Goal: Transaction & Acquisition: Subscribe to service/newsletter

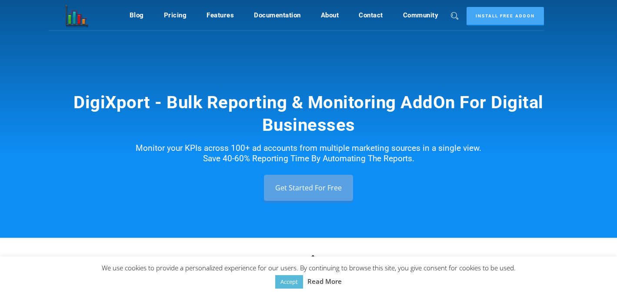
click at [404, 169] on div "DigiXport - Bulk Reporting & Monitoring AddOn For Digital Businesses Monitor yo…" at bounding box center [308, 146] width 509 height 110
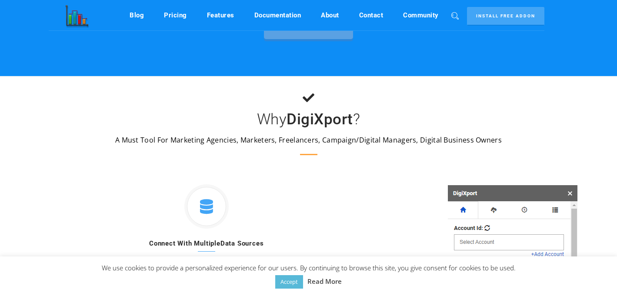
scroll to position [96, 0]
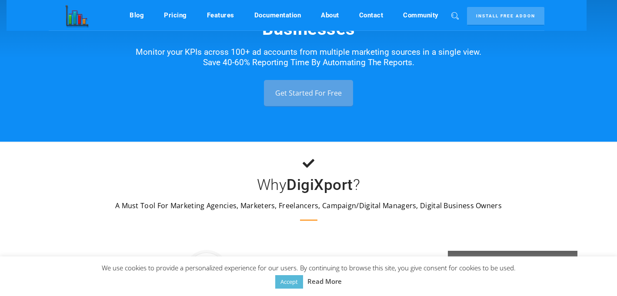
click at [317, 93] on link "Get Started For Free" at bounding box center [308, 93] width 89 height 26
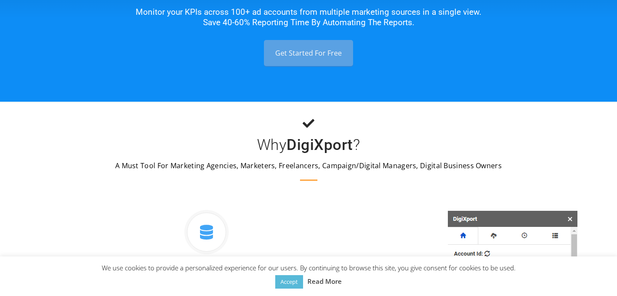
scroll to position [174, 0]
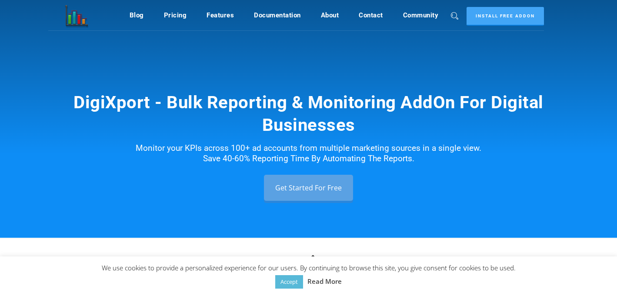
click at [387, 190] on div "DigiXport - Bulk Reporting & Monitoring AddOn For Digital Businesses Monitor yo…" at bounding box center [308, 146] width 509 height 110
click at [316, 192] on link "Get Started For Free" at bounding box center [308, 189] width 89 height 26
click at [171, 16] on link "Pricing" at bounding box center [175, 15] width 23 height 17
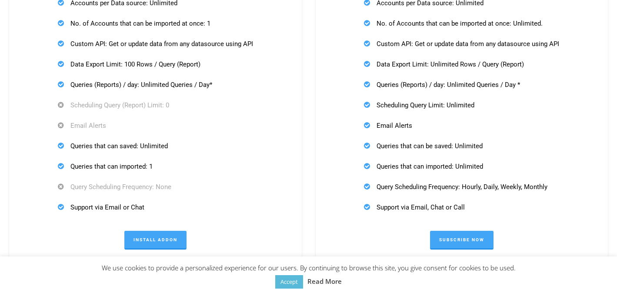
scroll to position [2769, 0]
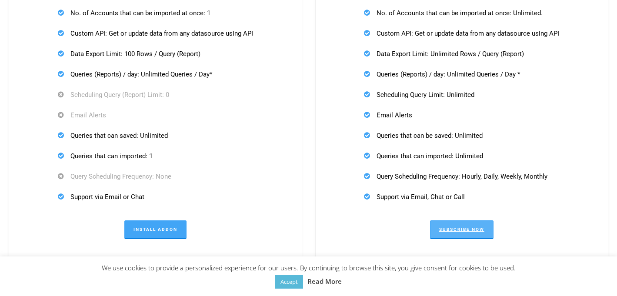
click at [469, 226] on link "Subscribe Now" at bounding box center [461, 229] width 63 height 19
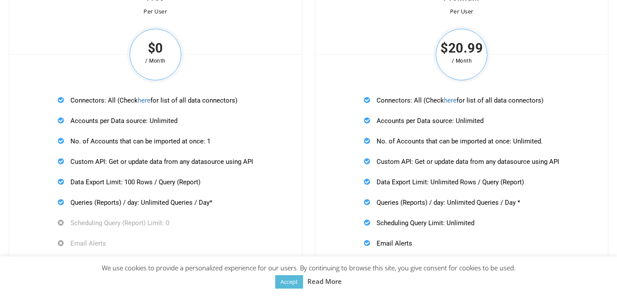
scroll to position [2733, 0]
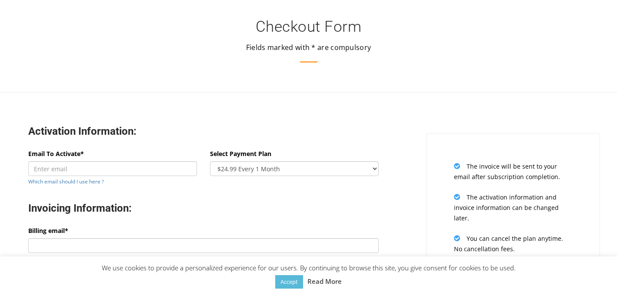
click at [321, 27] on h3 "Checkout Form" at bounding box center [308, 26] width 617 height 15
